Goal: Task Accomplishment & Management: Use online tool/utility

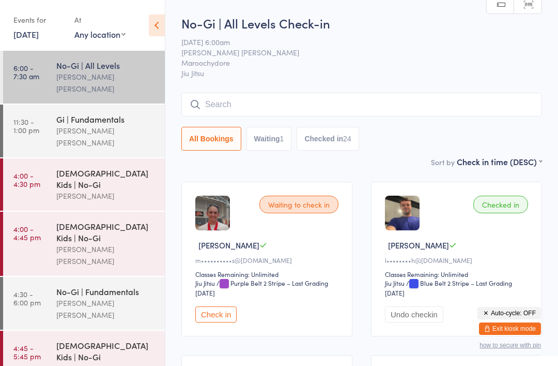
click at [39, 40] on link "[DATE]" at bounding box center [25, 33] width 25 height 11
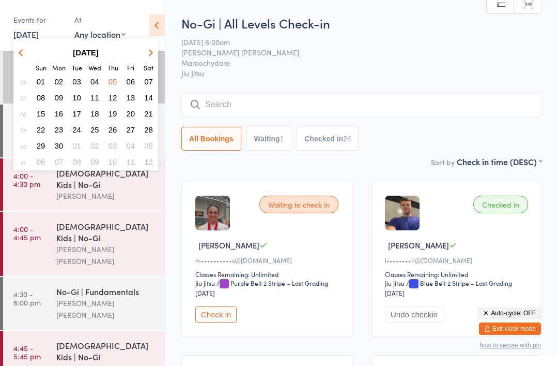
click at [82, 118] on button "17" at bounding box center [77, 114] width 16 height 14
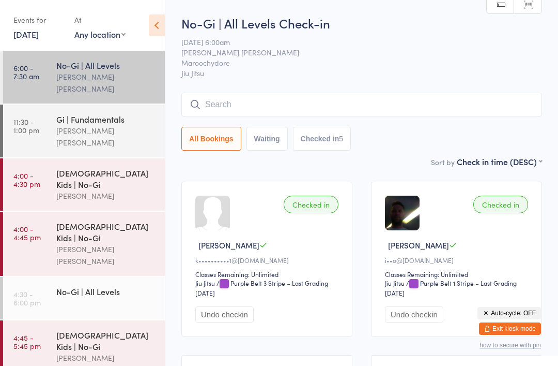
click at [36, 40] on link "[DATE]" at bounding box center [25, 33] width 25 height 11
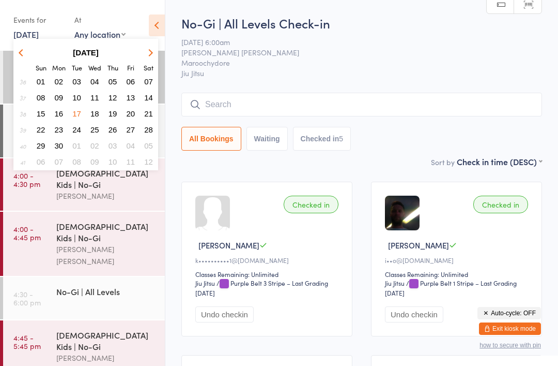
click at [143, 56] on button "button" at bounding box center [149, 52] width 16 height 14
click at [159, 53] on div "No-Gi | All Levels [PERSON_NAME] [PERSON_NAME]" at bounding box center [110, 77] width 109 height 53
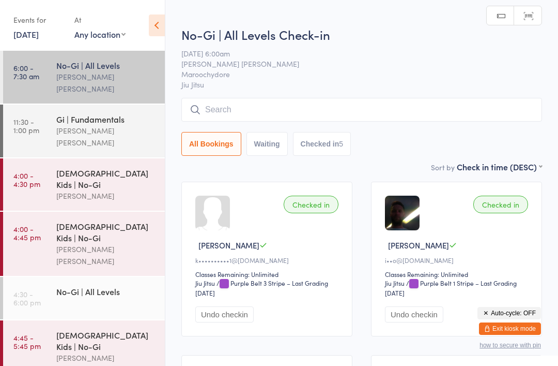
click at [157, 46] on div "Events for [DATE] D Sep, YYYY [DATE] Sun Mon Tue Wed Thu Fri Sat 40 29 30 01 02…" at bounding box center [82, 26] width 165 height 52
click at [39, 31] on link "[DATE]" at bounding box center [25, 33] width 25 height 11
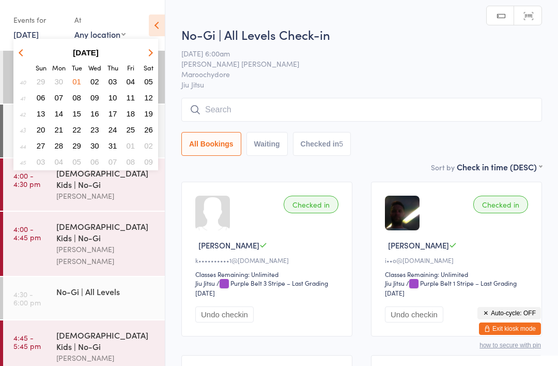
click at [149, 48] on button "button" at bounding box center [149, 52] width 16 height 14
click at [150, 49] on button "button" at bounding box center [149, 52] width 16 height 14
click at [151, 51] on icon "button" at bounding box center [149, 52] width 7 height 7
click at [148, 54] on icon "button" at bounding box center [149, 52] width 7 height 7
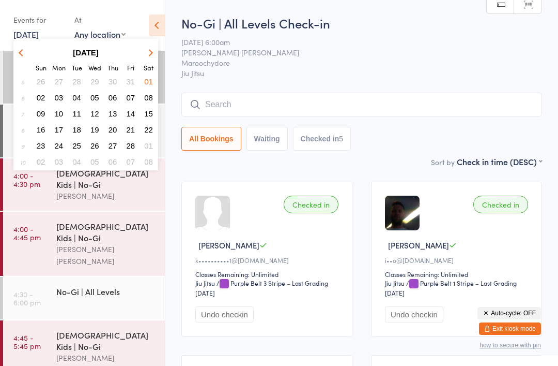
click at [153, 51] on button "button" at bounding box center [149, 52] width 16 height 14
click at [153, 48] on button "button" at bounding box center [149, 52] width 16 height 14
click at [150, 52] on icon "button" at bounding box center [149, 52] width 7 height 7
click at [151, 54] on icon "button" at bounding box center [149, 52] width 7 height 7
click at [154, 53] on button "button" at bounding box center [149, 52] width 16 height 14
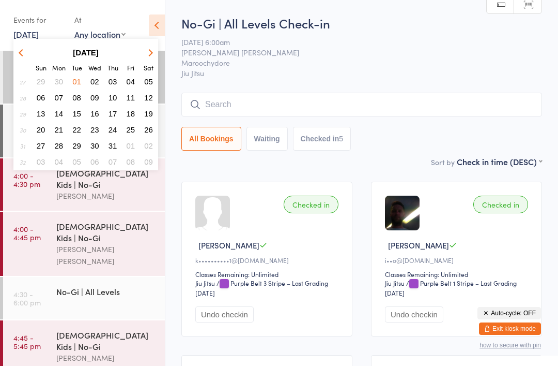
click at [153, 53] on button "button" at bounding box center [149, 52] width 16 height 14
click at [155, 52] on button "button" at bounding box center [149, 52] width 16 height 14
click at [98, 111] on span "17" at bounding box center [94, 113] width 9 height 9
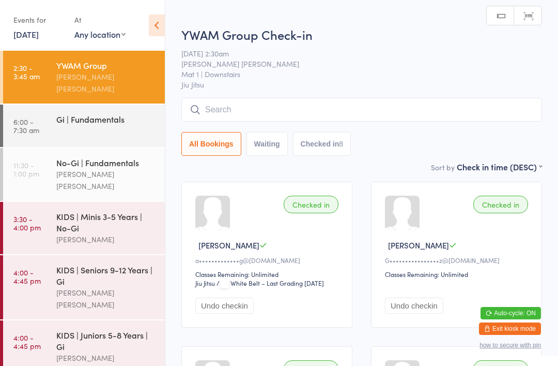
click at [280, 118] on input "search" at bounding box center [361, 110] width 361 height 24
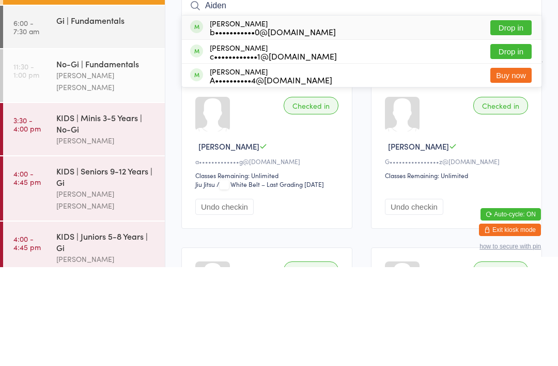
type input "Aiden"
click at [509, 119] on button "Drop in" at bounding box center [511, 126] width 41 height 15
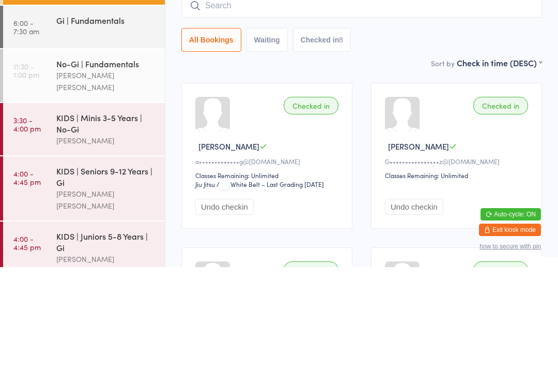
scroll to position [99, 0]
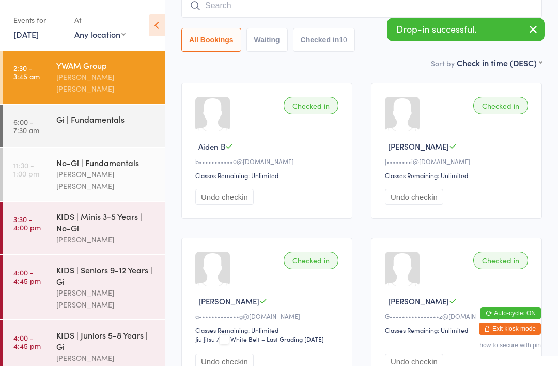
click at [285, 13] on input "search" at bounding box center [361, 6] width 361 height 24
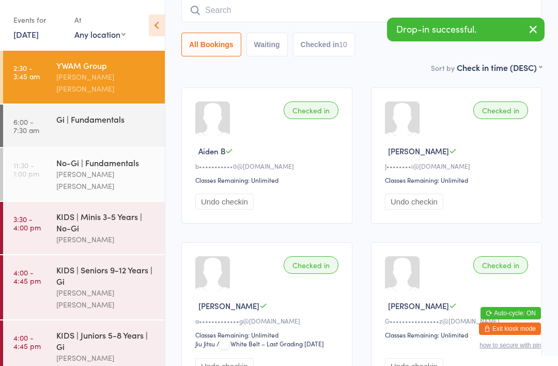
scroll to position [94, 0]
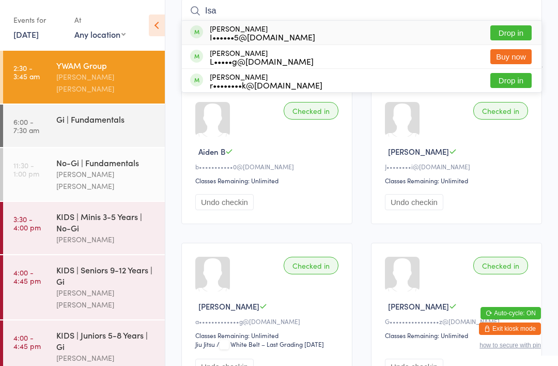
type input "Isa"
click at [526, 34] on button "Drop in" at bounding box center [511, 32] width 41 height 15
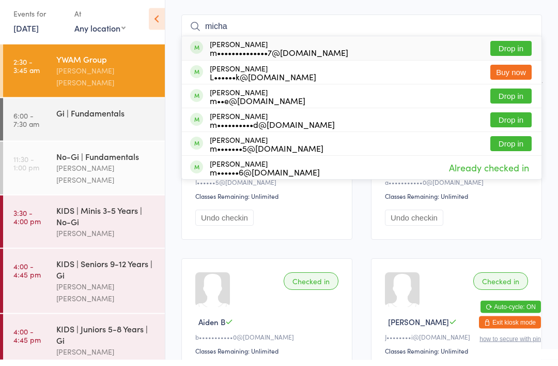
scroll to position [70, 0]
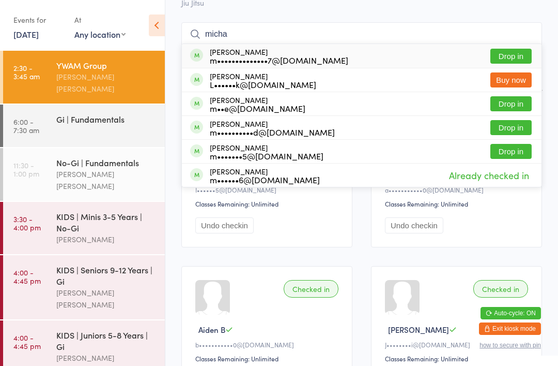
type input "micha"
click at [517, 150] on button "Drop in" at bounding box center [511, 151] width 41 height 15
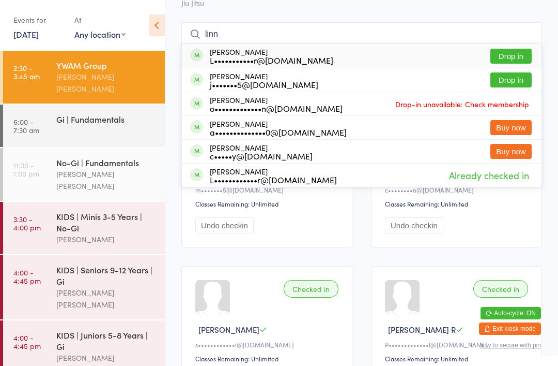
type input "linn"
click at [520, 55] on button "Drop in" at bounding box center [511, 56] width 41 height 15
